Goal: Task Accomplishment & Management: Manage account settings

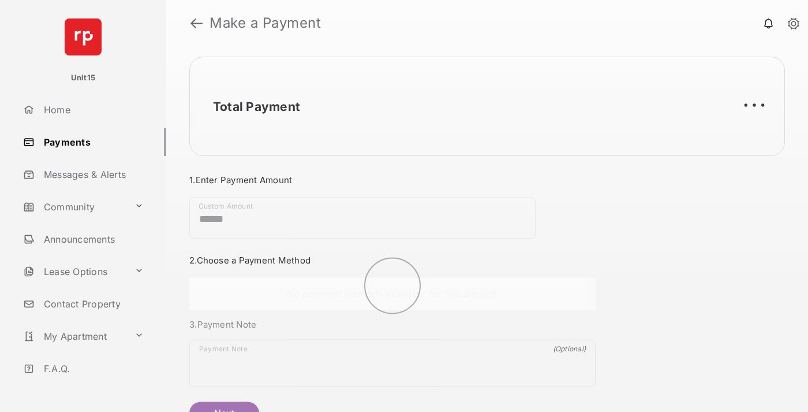
scroll to position [62, 0]
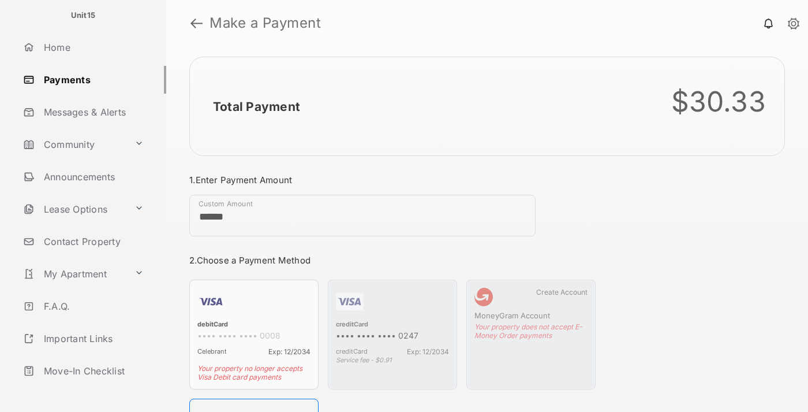
click at [90, 389] on link "Logout" at bounding box center [92, 403] width 148 height 28
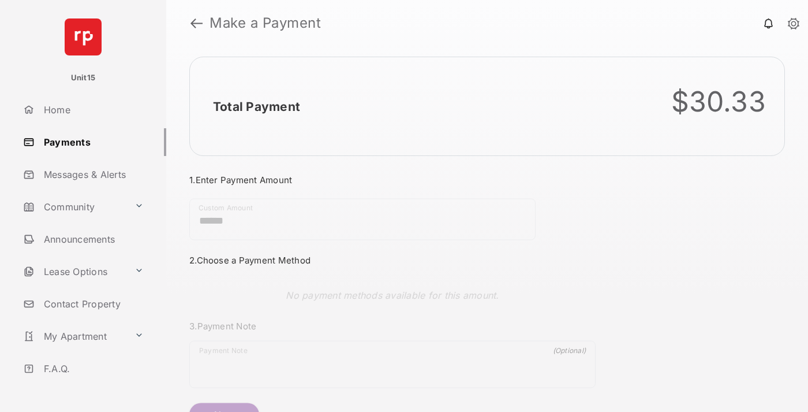
scroll to position [62, 0]
